Goal: Task Accomplishment & Management: Complete application form

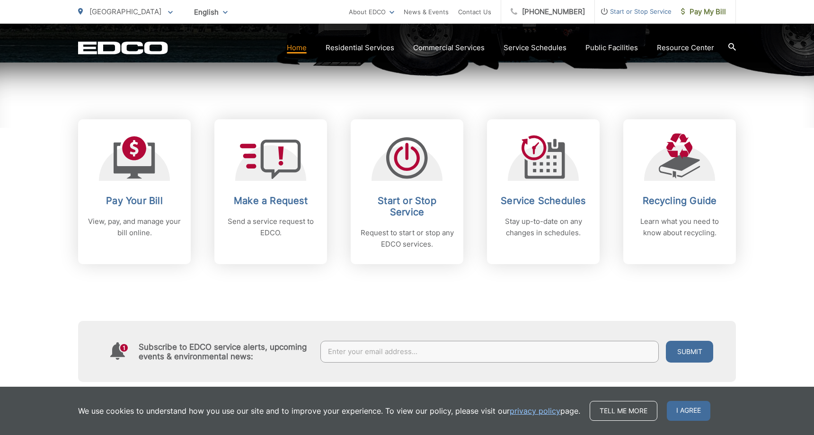
scroll to position [382, 0]
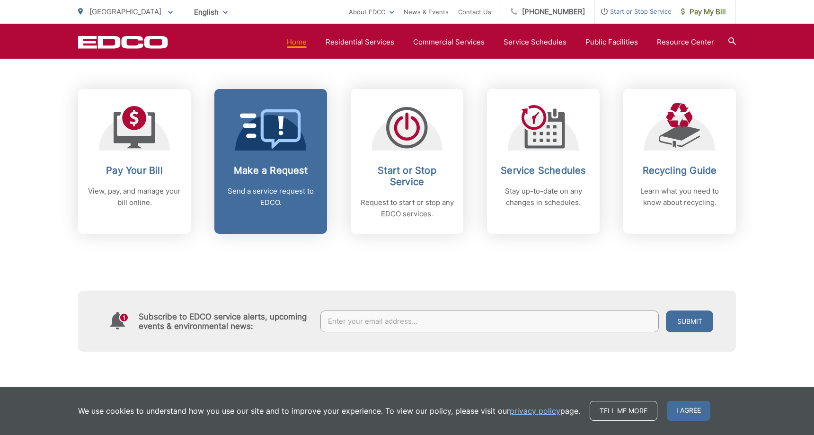
click at [267, 164] on link "Make a Request Send a service request to EDCO." at bounding box center [270, 161] width 113 height 145
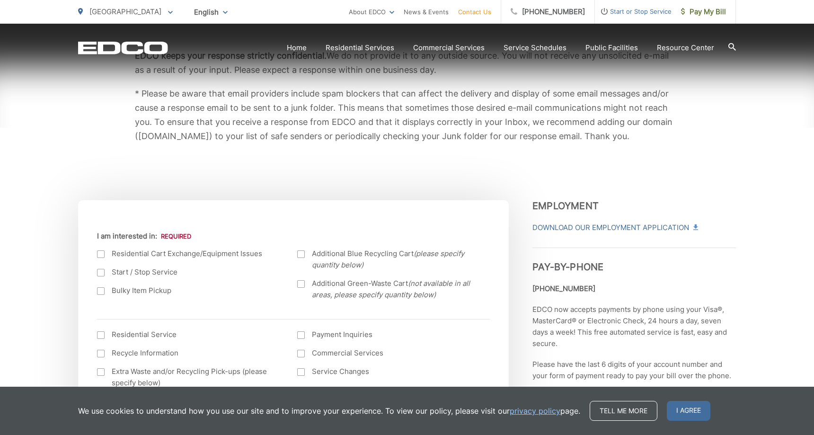
scroll to position [228, 0]
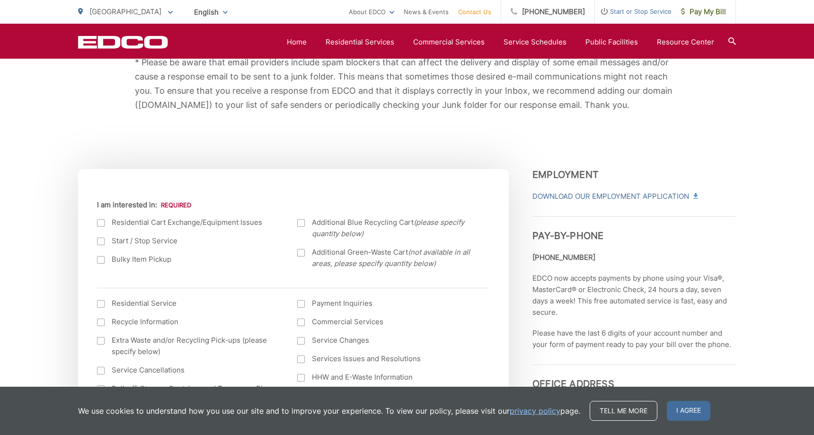
click at [149, 261] on label "Bulky Item Pickup" at bounding box center [187, 259] width 181 height 11
click at [0, 0] on input "Bulky Item Pickup" at bounding box center [0, 0] width 0 height 0
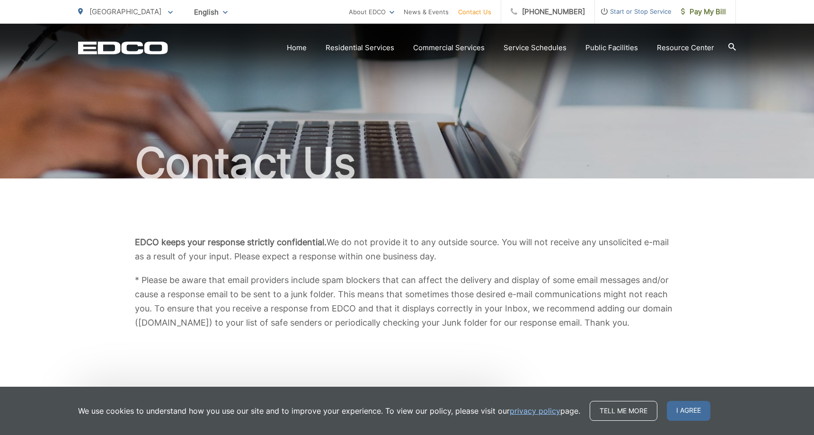
scroll to position [0, 0]
